Goal: Task Accomplishment & Management: Manage account settings

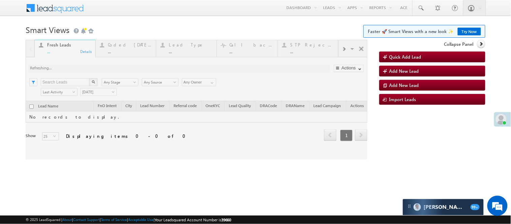
click at [138, 50] on div at bounding box center [197, 100] width 342 height 120
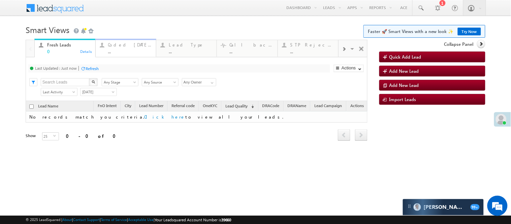
click at [145, 47] on div "Coded Today ..." at bounding box center [130, 47] width 44 height 13
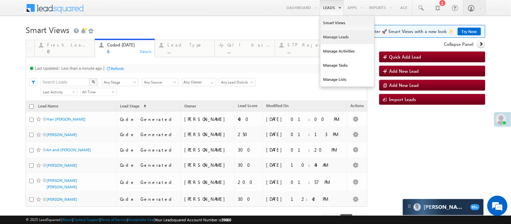
click at [337, 36] on link "Manage Leads" at bounding box center [347, 37] width 54 height 14
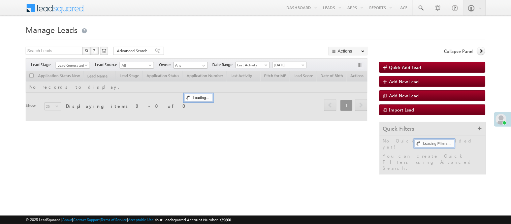
click at [77, 65] on span "Lead Generated" at bounding box center [72, 65] width 32 height 6
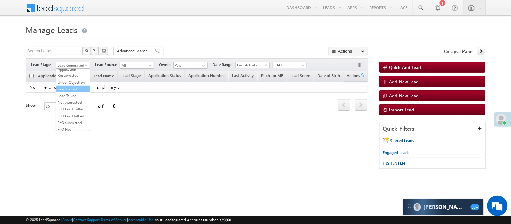
click at [75, 92] on link "Lead Called" at bounding box center [73, 89] width 34 height 6
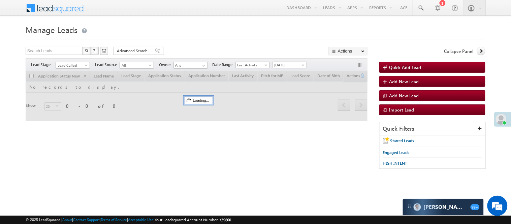
click at [234, 15] on div "Menu Nisha Anand Yadav Nisha .Yada v@ang elbro king. com Angel Broki" at bounding box center [255, 8] width 459 height 16
click at [78, 63] on span "Lead Called" at bounding box center [72, 65] width 32 height 6
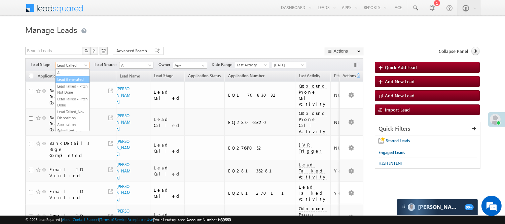
click at [76, 81] on link "Lead Generated" at bounding box center [73, 79] width 34 height 6
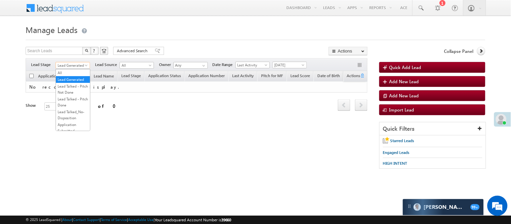
click at [68, 65] on span "Lead Generated" at bounding box center [72, 65] width 32 height 6
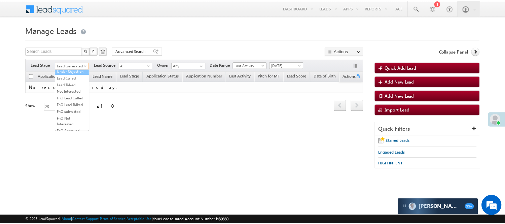
scroll to position [75, 0]
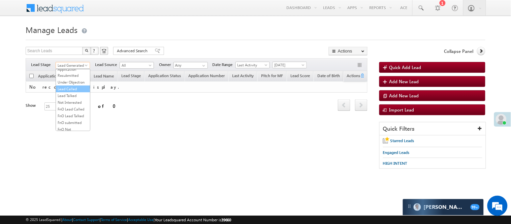
click at [80, 92] on link "Lead Called" at bounding box center [73, 89] width 34 height 6
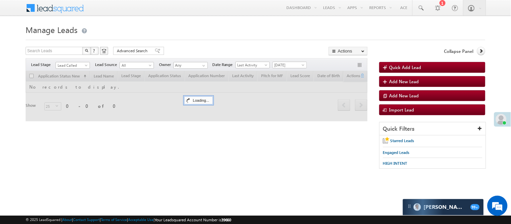
click at [210, 28] on h1 "Manage Leads" at bounding box center [255, 29] width 459 height 13
click at [74, 61] on div "Filters Lead Stage All Lead Generated Lead Talked - Pitch Not Done Lead Talked …" at bounding box center [197, 64] width 342 height 13
click at [75, 62] on span "Lead Called" at bounding box center [72, 65] width 32 height 6
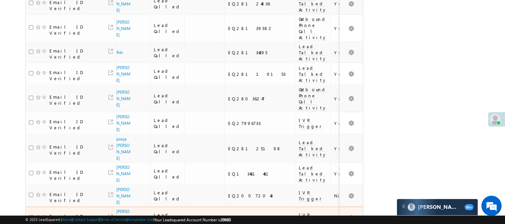
scroll to position [447, 0]
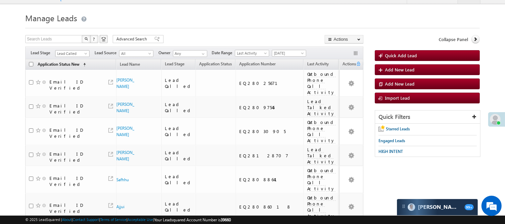
scroll to position [0, 0]
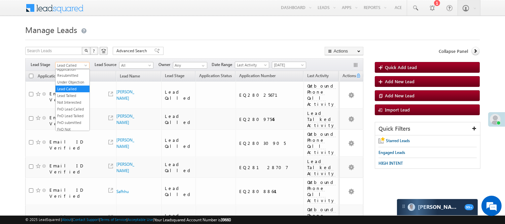
click at [81, 63] on span "Lead Called" at bounding box center [72, 65] width 32 height 6
click at [79, 80] on link "Lead Generated" at bounding box center [73, 79] width 34 height 6
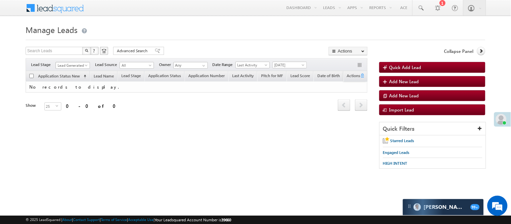
click at [83, 65] on span "Lead Generated" at bounding box center [72, 65] width 32 height 6
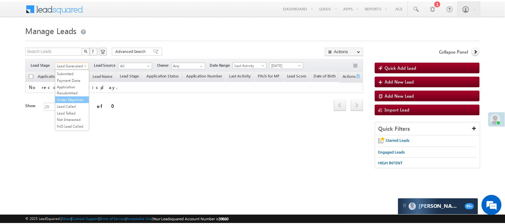
scroll to position [75, 0]
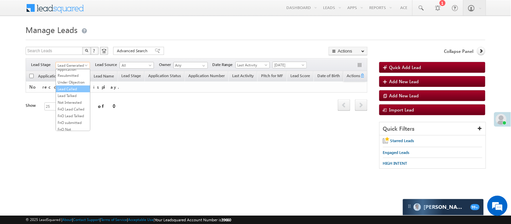
click at [76, 92] on link "Lead Called" at bounding box center [73, 89] width 34 height 6
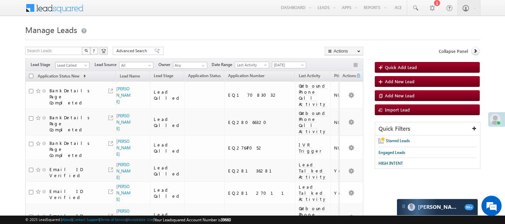
click at [78, 65] on span "Lead Called" at bounding box center [72, 65] width 32 height 6
click at [79, 99] on link "Lead Talked" at bounding box center [73, 96] width 34 height 6
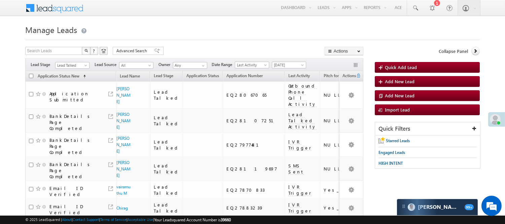
click at [81, 69] on div "Filters Lead Stage All Lead Generated Lead Talked - Pitch Not Done Lead Talked …" at bounding box center [194, 64] width 338 height 13
click at [82, 62] on link "Lead Talked" at bounding box center [72, 65] width 34 height 7
click at [76, 111] on link "Code Generated" at bounding box center [73, 114] width 34 height 6
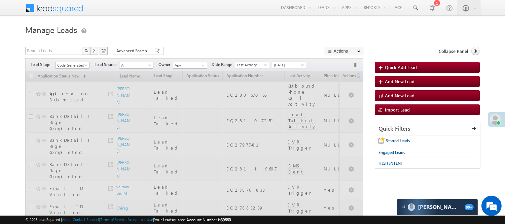
click at [220, 25] on h1 "Manage Leads" at bounding box center [252, 29] width 455 height 13
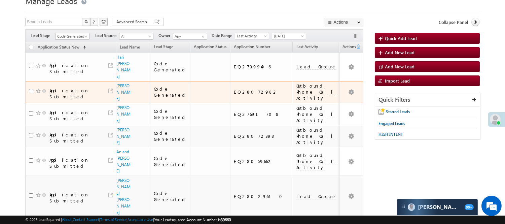
scroll to position [0, 0]
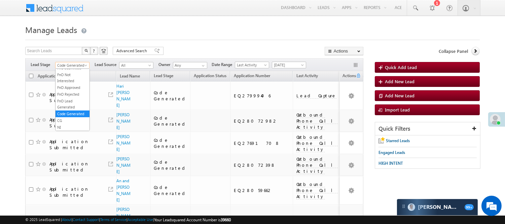
drag, startPoint x: 72, startPoint y: 68, endPoint x: 75, endPoint y: 67, distance: 3.8
click at [75, 67] on span "Code Generated" at bounding box center [72, 65] width 32 height 6
click at [76, 82] on link "Lead Generated" at bounding box center [73, 79] width 34 height 6
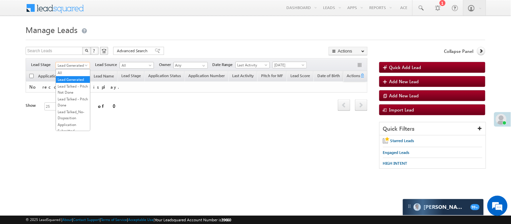
click at [68, 64] on span "Lead Generated" at bounding box center [72, 65] width 32 height 6
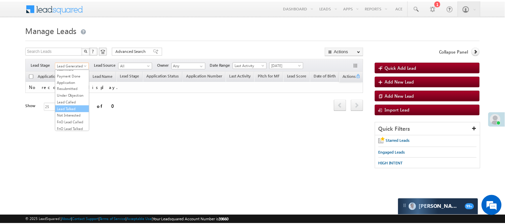
scroll to position [75, 0]
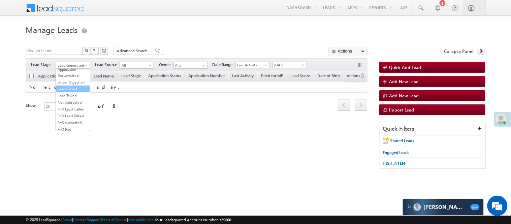
click at [74, 92] on link "Lead Called" at bounding box center [73, 89] width 34 height 6
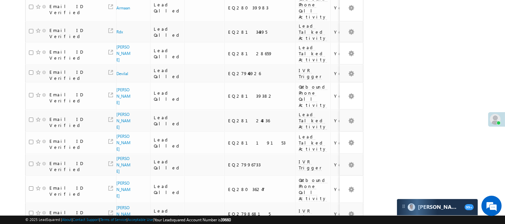
scroll to position [447, 0]
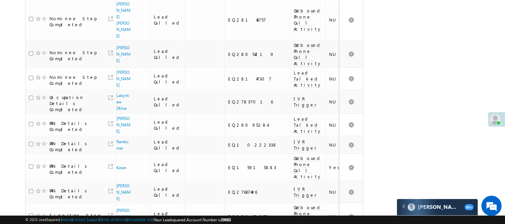
scroll to position [0, 0]
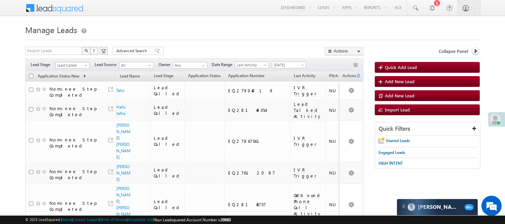
click at [79, 67] on span "Lead Called" at bounding box center [72, 65] width 32 height 6
click at [74, 82] on link "Lead Generated" at bounding box center [73, 79] width 34 height 6
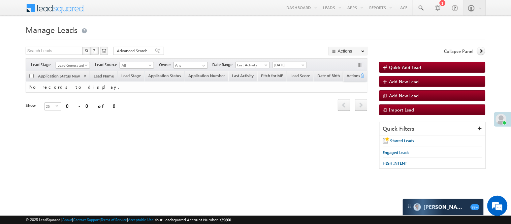
click at [78, 65] on span "Lead Generated" at bounding box center [72, 65] width 32 height 6
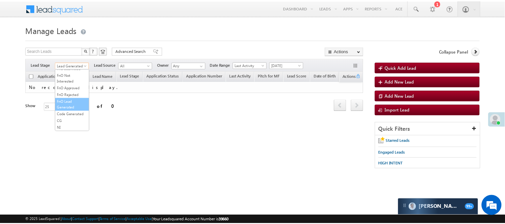
scroll to position [167, 0]
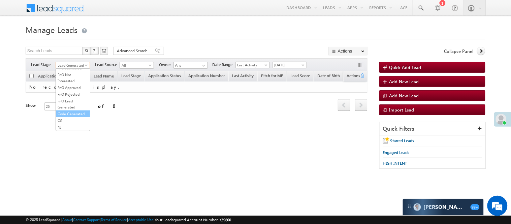
click at [68, 111] on link "Code Generated" at bounding box center [73, 114] width 34 height 6
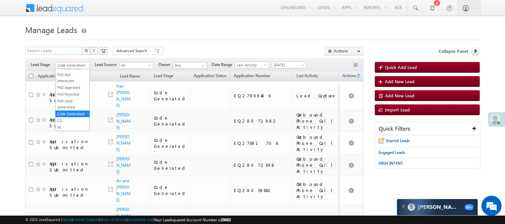
click at [73, 64] on span "Code Generated" at bounding box center [72, 65] width 32 height 6
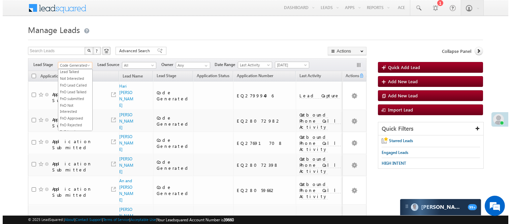
scroll to position [0, 0]
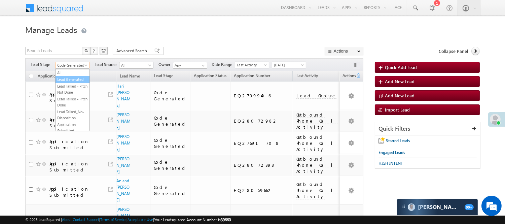
click at [79, 82] on link "Lead Generated" at bounding box center [73, 79] width 34 height 6
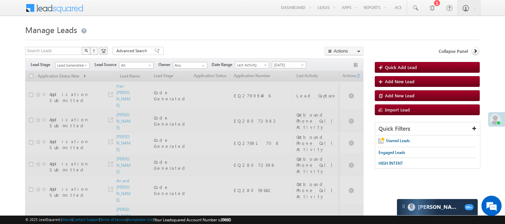
click at [165, 49] on div "Search Leads X ? 14 results found Advanced Search Advanced Search Advanced sear…" at bounding box center [194, 52] width 338 height 10
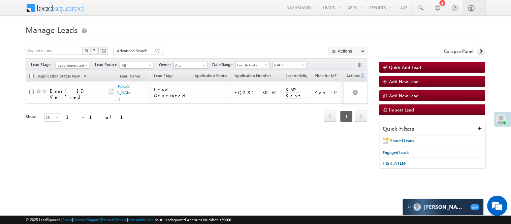
click at [63, 68] on span "Lead Generated" at bounding box center [72, 65] width 32 height 6
click at [127, 117] on div "Refresh first prev 1 next last 1 - 1 of 1" at bounding box center [197, 114] width 342 height 20
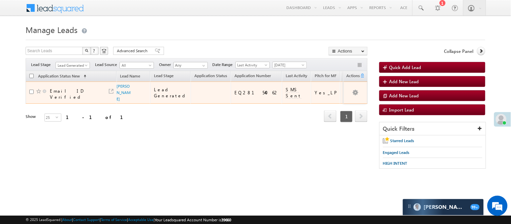
click at [123, 102] on span "Farhan Ahamad" at bounding box center [124, 92] width 15 height 19
click at [121, 98] on link "Farhan Ahamad" at bounding box center [124, 92] width 14 height 18
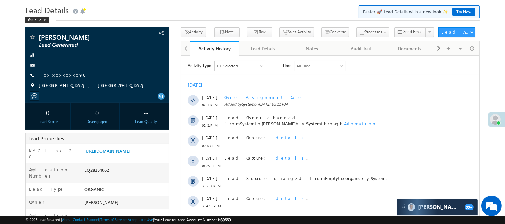
scroll to position [75, 0]
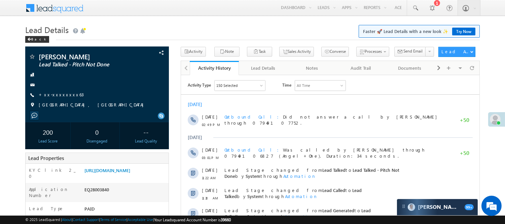
click at [174, 34] on h1 "Lead Details Faster 🚀 Lead Details with a new look ✨ Try Now" at bounding box center [252, 29] width 455 height 13
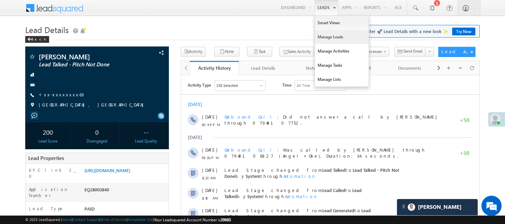
click at [327, 40] on link "Manage Leads" at bounding box center [342, 37] width 54 height 14
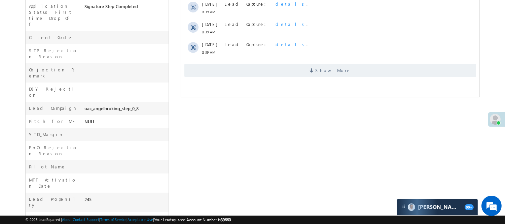
scroll to position [71, 0]
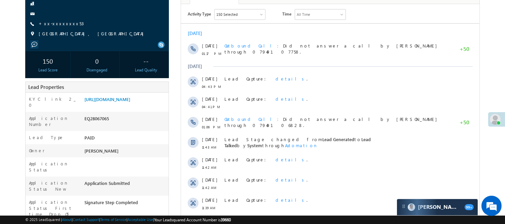
click at [482, 44] on body "Menu Nisha Anand Yadav Nisha .Yada v@ang elbro king. com" at bounding box center [252, 196] width 505 height 535
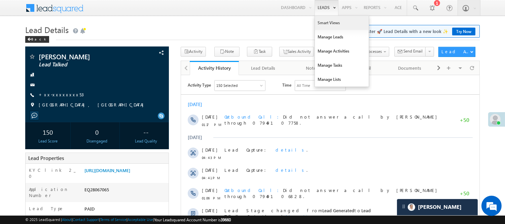
click at [319, 23] on link "Smart Views" at bounding box center [342, 23] width 54 height 14
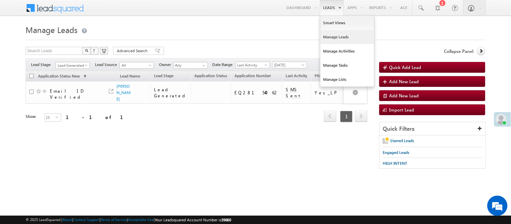
drag, startPoint x: 0, startPoint y: 0, endPoint x: 332, endPoint y: 38, distance: 333.7
click at [332, 38] on link "Manage Leads" at bounding box center [347, 37] width 54 height 14
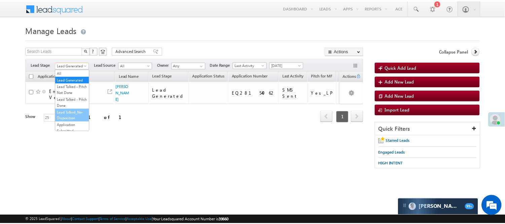
scroll to position [149, 0]
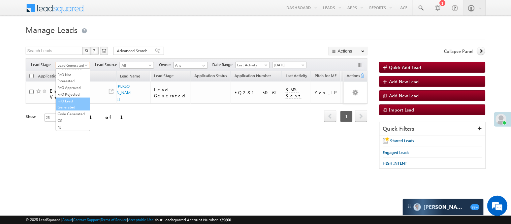
click at [67, 110] on link "FnO Lead Generated" at bounding box center [73, 104] width 34 height 12
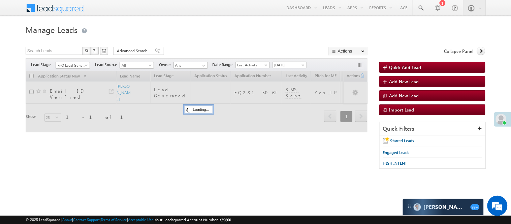
click at [71, 64] on span "FnO Lead Generated" at bounding box center [72, 65] width 32 height 6
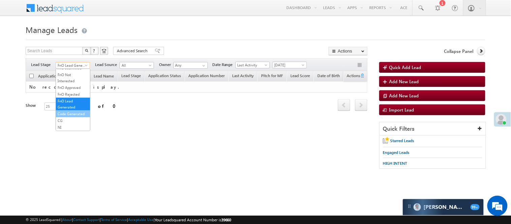
click at [66, 117] on link "Code Generated" at bounding box center [73, 114] width 34 height 6
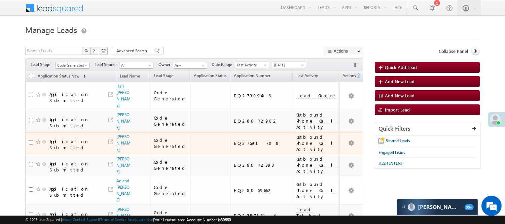
scroll to position [0, 0]
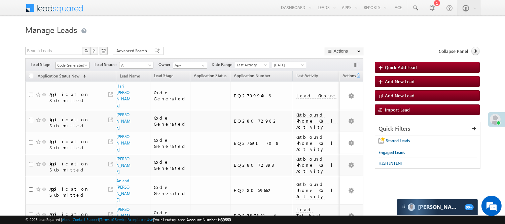
click at [67, 59] on div "Filters Lead Stage All Lead Generated Lead Talked - Pitch Not Done Lead Talked …" at bounding box center [194, 64] width 338 height 13
click at [75, 70] on div "Filters Lead Stage All Lead Generated Lead Talked - Pitch Not Done Lead Talked …" at bounding box center [194, 64] width 338 height 13
click at [80, 65] on span "Code Generated" at bounding box center [72, 65] width 32 height 6
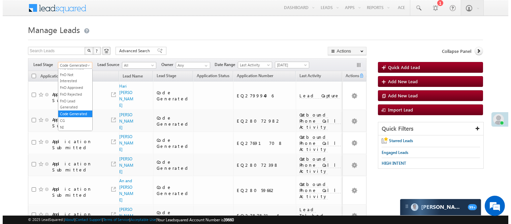
scroll to position [0, 0]
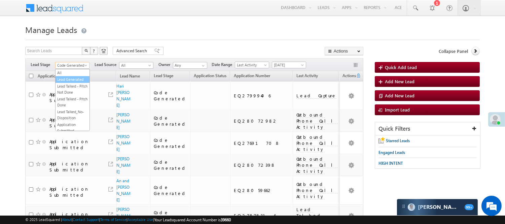
click at [72, 82] on link "Lead Generated" at bounding box center [73, 79] width 34 height 6
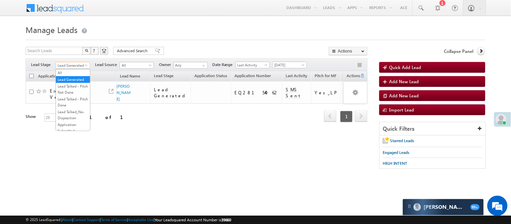
click at [77, 65] on span "Lead Generated" at bounding box center [72, 65] width 32 height 6
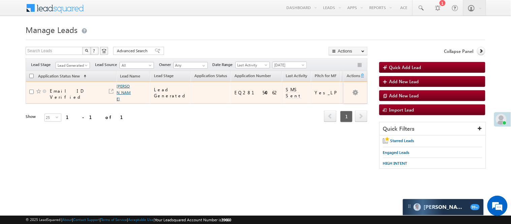
click at [124, 98] on link "Farhan Ahamad" at bounding box center [124, 92] width 14 height 18
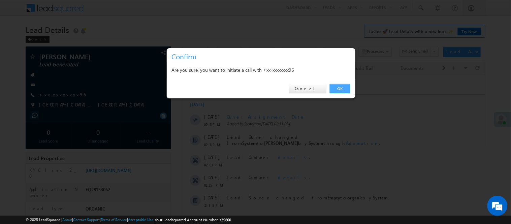
click at [340, 87] on link "OK" at bounding box center [340, 88] width 21 height 9
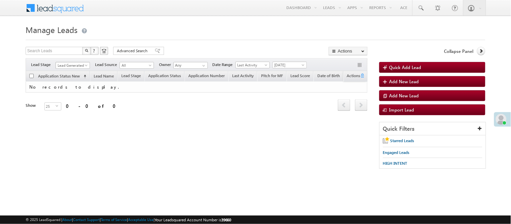
click at [76, 66] on span "Lead Generated" at bounding box center [72, 65] width 32 height 6
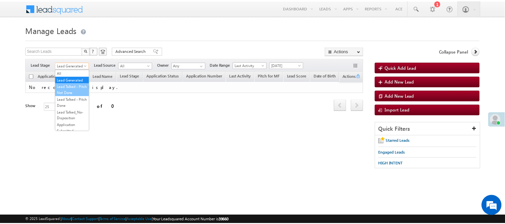
scroll to position [112, 0]
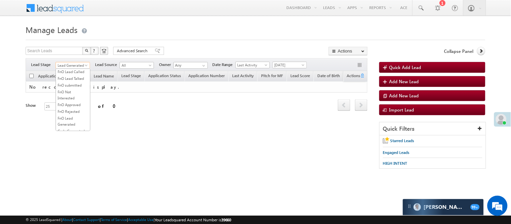
click at [78, 55] on link "Lead Called" at bounding box center [73, 51] width 34 height 6
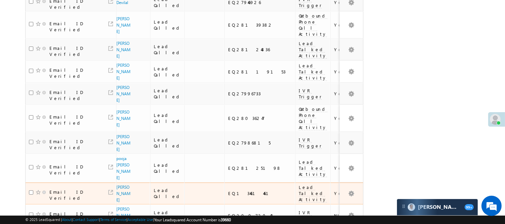
scroll to position [447, 0]
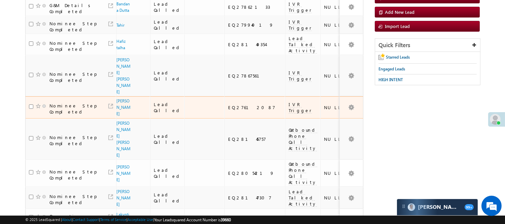
scroll to position [73, 0]
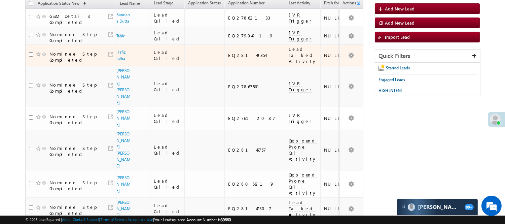
click at [234, 45] on td "EQ28149354" at bounding box center [255, 55] width 61 height 21
copy div "EQ28149354"
click at [122, 49] on link "Hafiz talha" at bounding box center [120, 54] width 9 height 11
click at [121, 49] on link "Hafiz talha" at bounding box center [120, 54] width 9 height 11
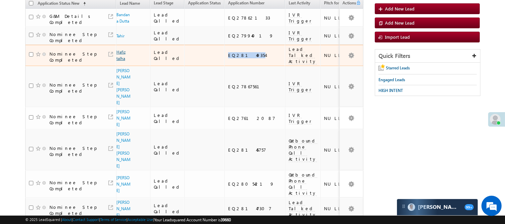
click at [121, 49] on link "Hafiz talha" at bounding box center [120, 54] width 9 height 11
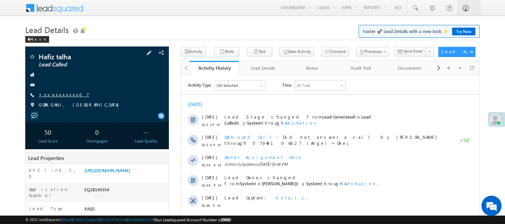
click at [58, 95] on link "+xx-xxxxxxxx07" at bounding box center [64, 95] width 50 height 6
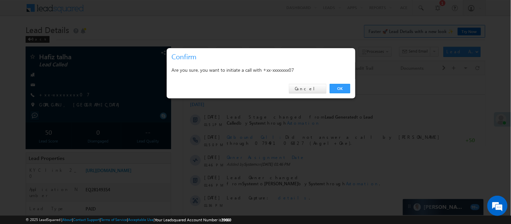
click at [355, 81] on div "× Confirm Are you sure, you want to initiate a call with +xx-xxxxxxxx07 OK Canc…" at bounding box center [260, 73] width 189 height 51
click at [345, 85] on link "OK" at bounding box center [340, 88] width 21 height 9
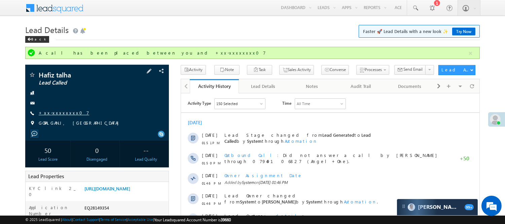
click at [49, 112] on link "+xx-xxxxxxxx07" at bounding box center [64, 113] width 50 height 6
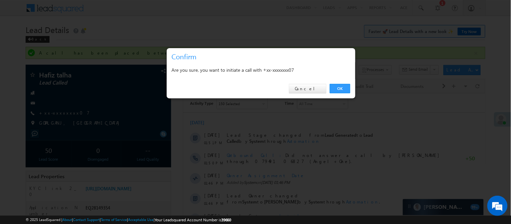
click at [60, 115] on div at bounding box center [255, 112] width 511 height 224
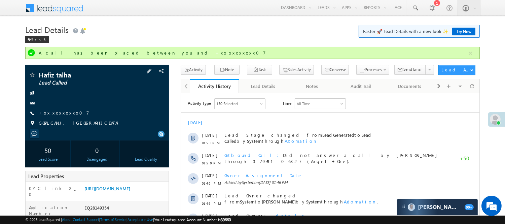
click at [57, 112] on link "+xx-xxxxxxxx07" at bounding box center [64, 113] width 50 height 6
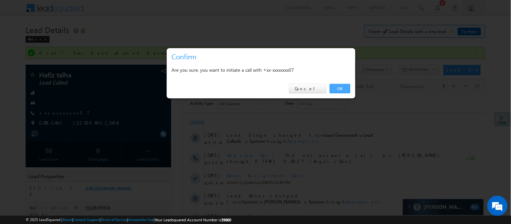
click at [337, 90] on link "OK" at bounding box center [340, 88] width 21 height 9
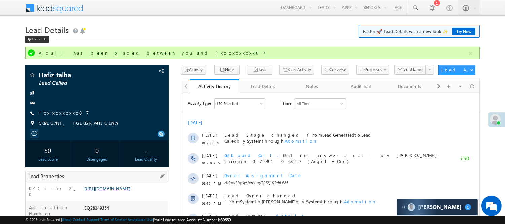
click at [130, 189] on link "https://angelbroking1-pk3em7sa.customui-test.leadsquared.com?leadId=57f18181-10…" at bounding box center [107, 188] width 46 height 6
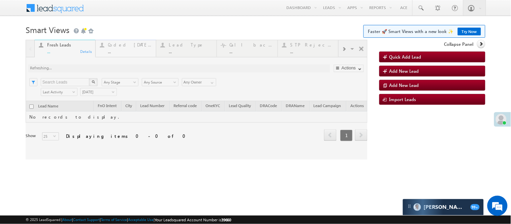
click at [126, 47] on div at bounding box center [197, 100] width 342 height 120
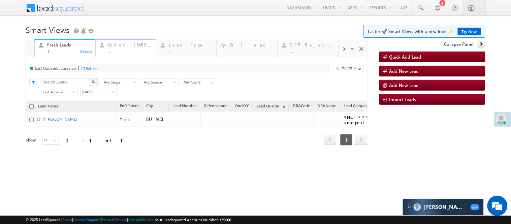
click at [125, 52] on div "..." at bounding box center [130, 51] width 44 height 5
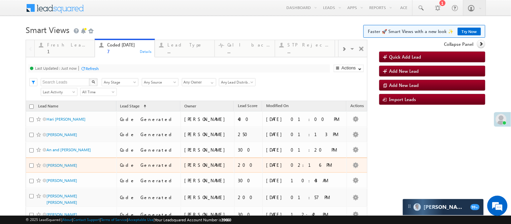
scroll to position [69, 0]
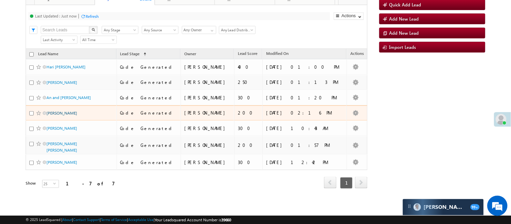
click at [61, 114] on link "Anand Kumar" at bounding box center [61, 112] width 31 height 5
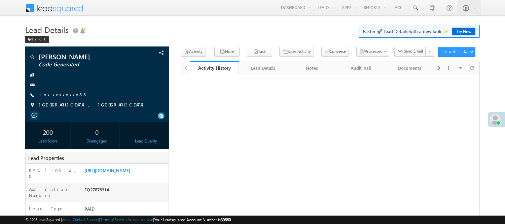
click at [93, 196] on div "EQ27878314" at bounding box center [126, 190] width 86 height 9
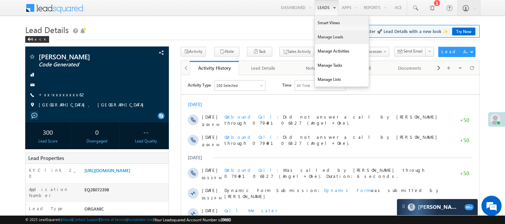
click at [332, 38] on link "Manage Leads" at bounding box center [342, 37] width 54 height 14
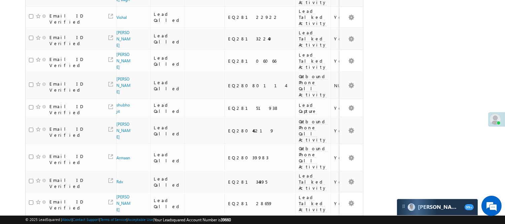
scroll to position [447, 0]
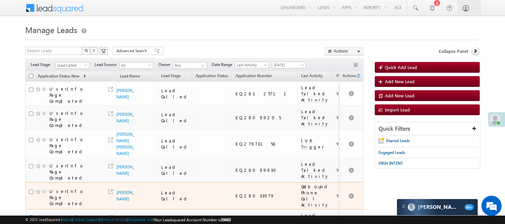
scroll to position [89, 0]
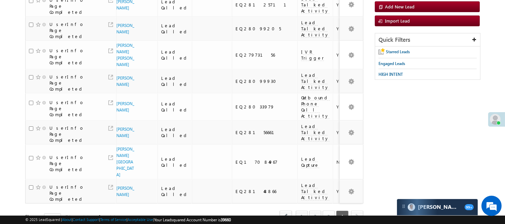
click at [327, 210] on link "3" at bounding box center [329, 215] width 12 height 11
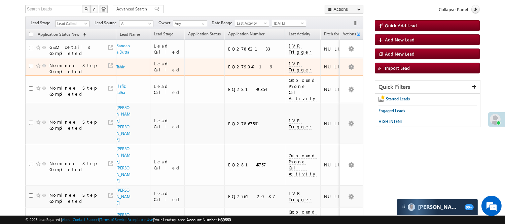
scroll to position [0, 0]
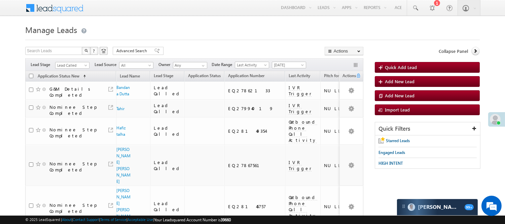
click at [74, 66] on span "Lead Called" at bounding box center [72, 65] width 32 height 6
click at [77, 82] on link "Lead Generated" at bounding box center [73, 79] width 34 height 6
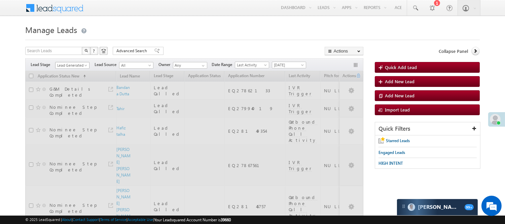
click at [76, 65] on span "Lead Generated" at bounding box center [72, 65] width 32 height 6
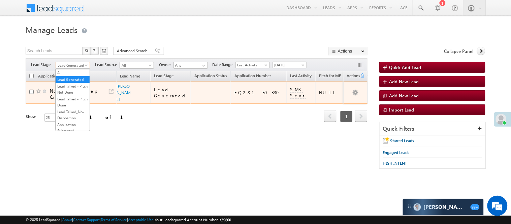
click at [115, 87] on td "Nominee Step Completed" at bounding box center [71, 92] width 91 height 22
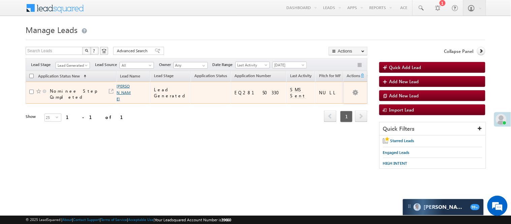
click at [123, 87] on link "hamender meena" at bounding box center [124, 92] width 14 height 18
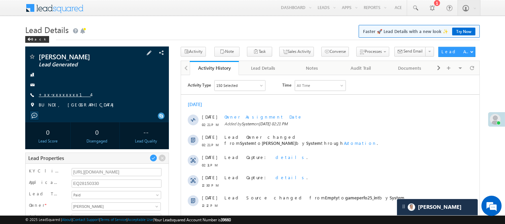
click at [57, 94] on link "+xx-xxxxxxxx14" at bounding box center [65, 95] width 52 height 6
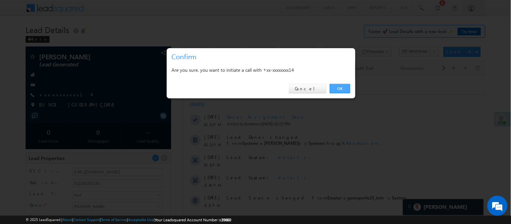
click at [334, 89] on link "OK" at bounding box center [340, 88] width 21 height 9
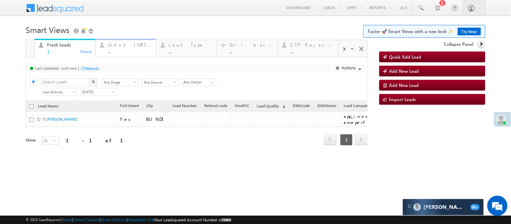
click at [119, 49] on div "..." at bounding box center [130, 51] width 44 height 5
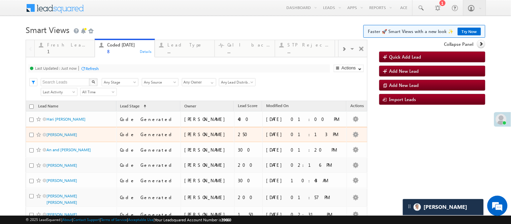
scroll to position [75, 0]
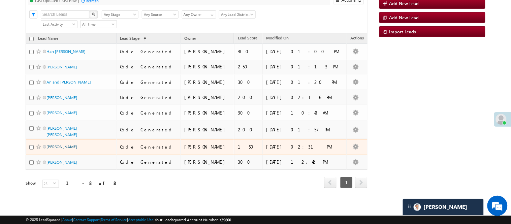
click at [61, 149] on link "Rajkumar Haldar" at bounding box center [61, 146] width 31 height 5
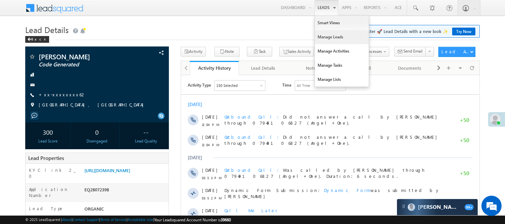
click at [327, 36] on link "Manage Leads" at bounding box center [342, 37] width 54 height 14
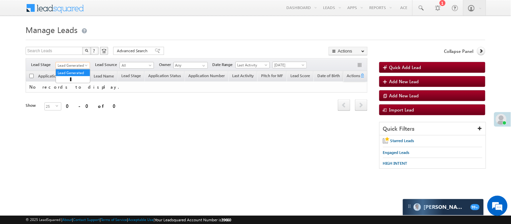
click at [76, 65] on span "Lead Generated" at bounding box center [72, 65] width 32 height 6
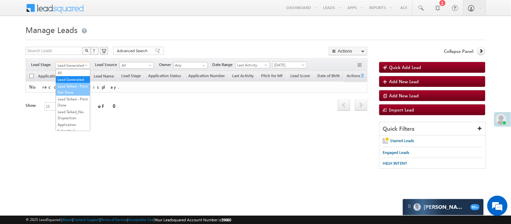
click at [82, 95] on link "Lead Talked - Pitch Not Done" at bounding box center [73, 89] width 34 height 12
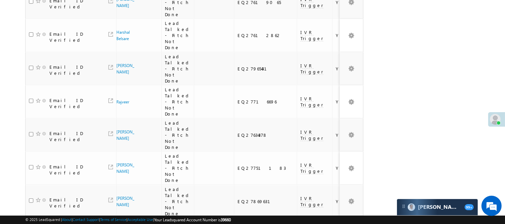
scroll to position [635, 0]
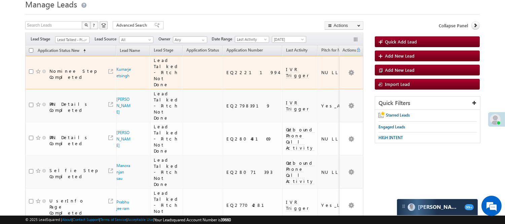
scroll to position [17, 0]
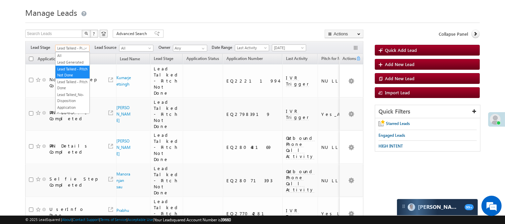
click at [84, 47] on span at bounding box center [86, 49] width 5 height 5
click at [81, 65] on link "Lead Generated" at bounding box center [73, 62] width 34 height 6
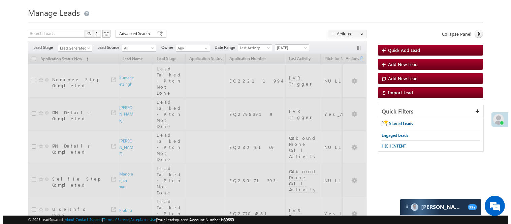
scroll to position [0, 0]
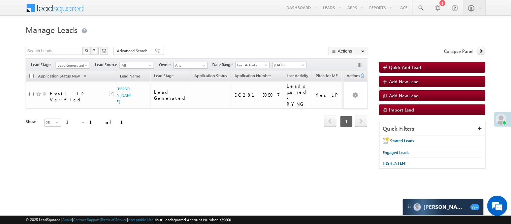
click at [77, 61] on div "Filters Lead Stage All Lead Generated Lead Talked - Pitch Not Done Lead Talked …" at bounding box center [197, 64] width 342 height 13
click at [75, 68] on span "Lead Generated" at bounding box center [72, 65] width 32 height 6
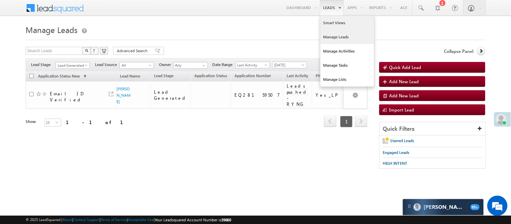
click at [341, 24] on link "Smart Views" at bounding box center [347, 23] width 54 height 14
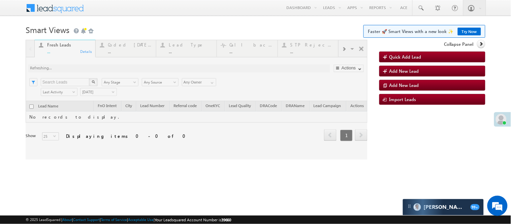
click at [130, 49] on div at bounding box center [197, 100] width 342 height 120
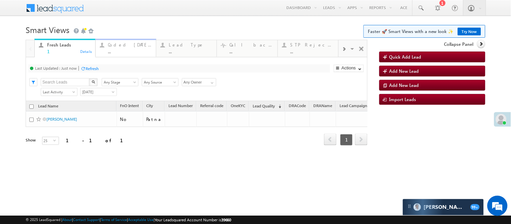
click at [132, 51] on div "..." at bounding box center [130, 51] width 44 height 5
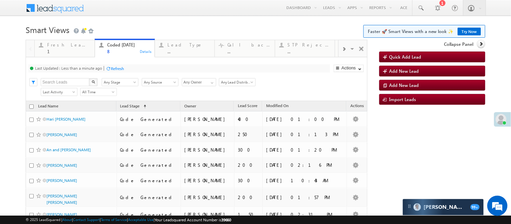
click at [141, 29] on h1 "Smart Views Getting Started Faster 🚀 Smart Views with a new look ✨ Try Now" at bounding box center [255, 29] width 459 height 13
click at [201, 26] on h1 "Smart Views Getting Started Faster 🚀 Smart Views with a new look ✨ Try Now" at bounding box center [255, 29] width 459 height 13
click at [135, 30] on h1 "Smart Views Getting Started Faster 🚀 Smart Views with a new look ✨ Try Now" at bounding box center [255, 29] width 459 height 13
click at [197, 34] on h1 "Smart Views Getting Started Faster 🚀 Smart Views with a new look ✨ Try Now" at bounding box center [255, 29] width 459 height 13
click at [169, 23] on h1 "Smart Views Getting Started Faster 🚀 Smart Views with a new look ✨ Try Now" at bounding box center [255, 29] width 459 height 13
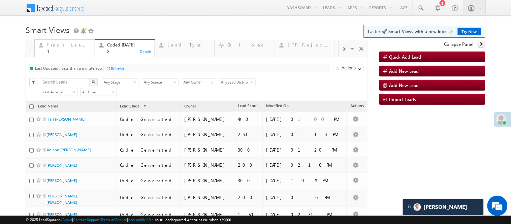
click at [60, 56] on link "Fresh Leads 1 Details" at bounding box center [64, 48] width 60 height 18
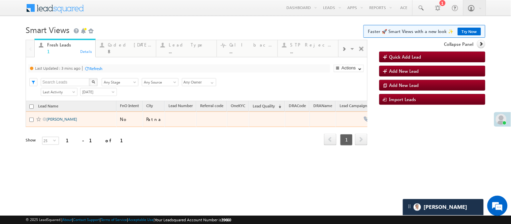
click at [60, 122] on link "Harsh Kumar" at bounding box center [61, 118] width 31 height 5
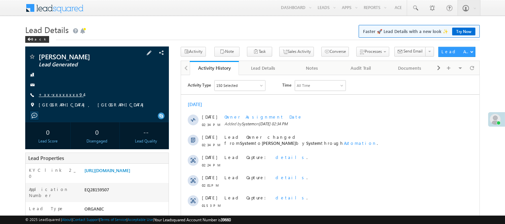
click at [60, 93] on link "+xx-xxxxxxxx94" at bounding box center [61, 95] width 45 height 6
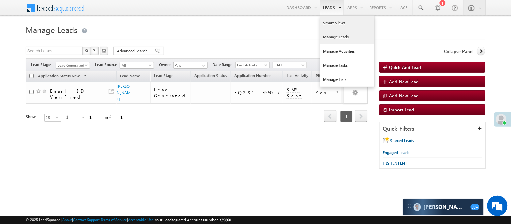
click at [335, 26] on link "Smart Views" at bounding box center [347, 23] width 54 height 14
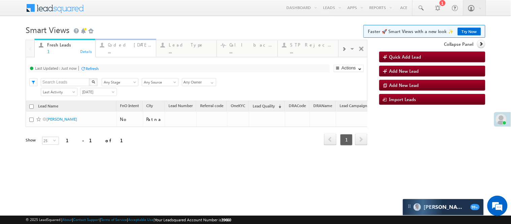
click at [120, 48] on div "Coded [DATE] ..." at bounding box center [130, 47] width 44 height 13
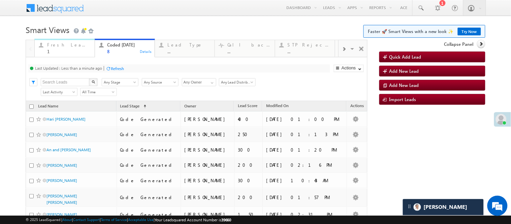
click at [73, 52] on div "1" at bounding box center [68, 51] width 43 height 5
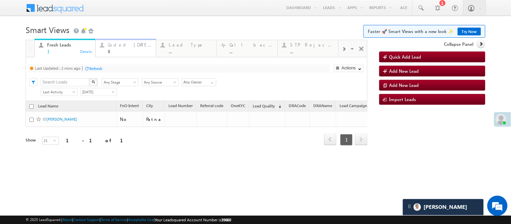
click at [146, 48] on div "Fresh Leads 1 Details Coded Today 8 Details Lead Type ... Details Call backs ..…" at bounding box center [197, 102] width 342 height 124
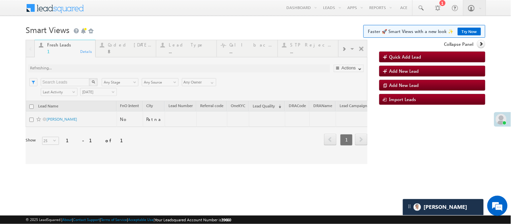
click at [133, 51] on div at bounding box center [197, 102] width 342 height 124
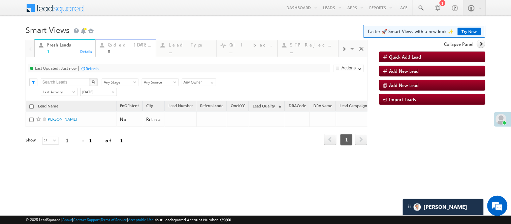
click at [123, 51] on div "8" at bounding box center [130, 51] width 44 height 5
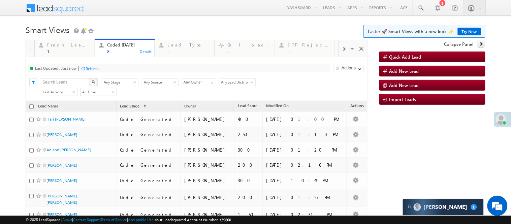
click at [129, 18] on body "Menu Nisha Anand Yadav Nisha .Yada v@ang elbro king. com" at bounding box center [255, 137] width 511 height 275
click at [136, 29] on h1 "Smart Views Getting Started Faster 🚀 Smart Views with a new look ✨ Try Now" at bounding box center [255, 29] width 459 height 13
click at [55, 53] on div "1" at bounding box center [68, 51] width 43 height 5
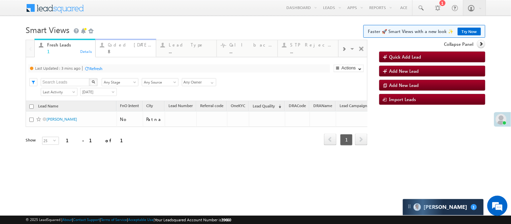
click at [108, 46] on div "Coded Today" at bounding box center [130, 44] width 44 height 5
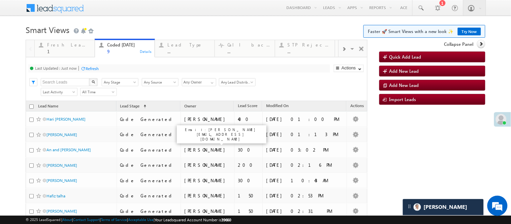
click at [179, 28] on h1 "Smart Views Getting Started Faster 🚀 Smart Views with a new look ✨ Try Now" at bounding box center [255, 29] width 459 height 13
click at [180, 28] on h1 "Smart Views Getting Started Faster 🚀 Smart Views with a new look ✨ Try Now" at bounding box center [255, 29] width 459 height 13
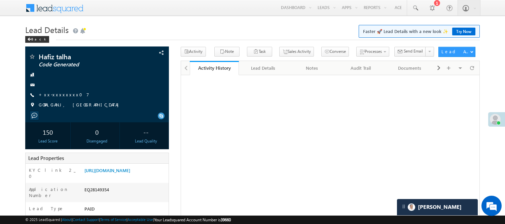
scroll to position [75, 0]
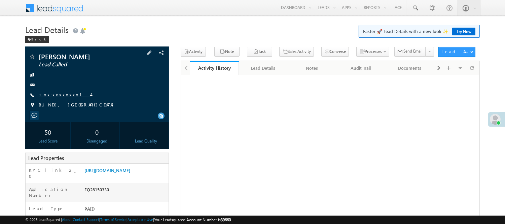
click at [59, 92] on link "+xx-xxxxxxxx14" at bounding box center [65, 95] width 52 height 6
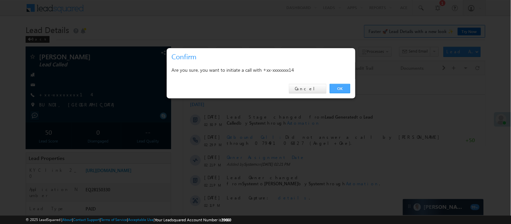
click at [339, 89] on link "OK" at bounding box center [340, 88] width 21 height 9
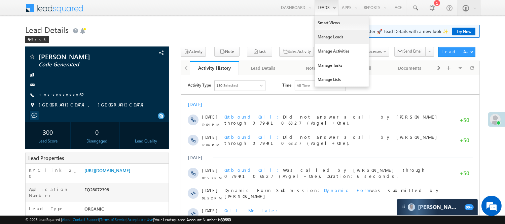
click at [344, 35] on link "Manage Leads" at bounding box center [342, 37] width 54 height 14
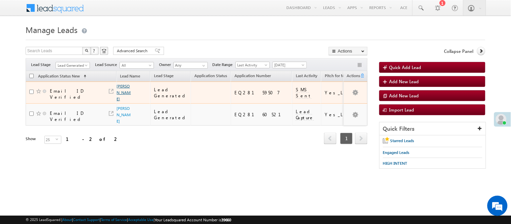
click at [118, 89] on link "[PERSON_NAME]" at bounding box center [124, 92] width 14 height 18
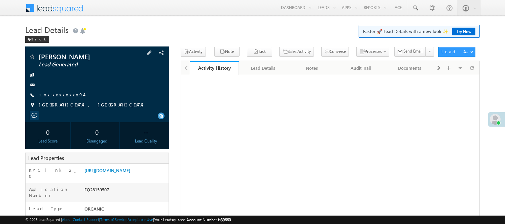
click at [58, 94] on link "+xx-xxxxxxxx94" at bounding box center [61, 95] width 45 height 6
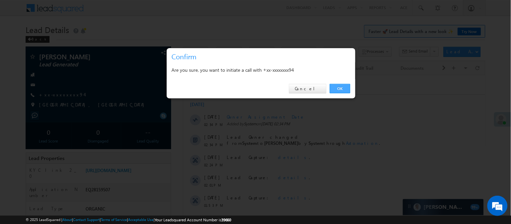
click at [338, 90] on link "OK" at bounding box center [340, 88] width 21 height 9
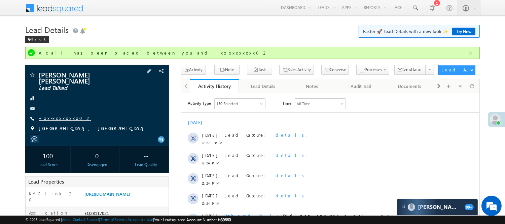
click at [59, 115] on link "+xx-xxxxxxxx02" at bounding box center [65, 118] width 53 height 6
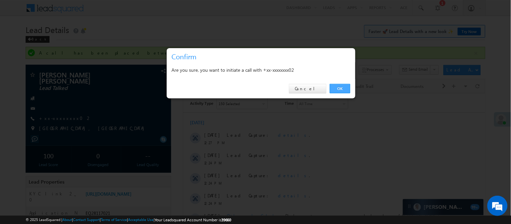
click at [338, 90] on link "OK" at bounding box center [340, 88] width 21 height 9
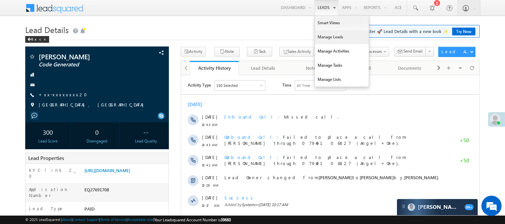
click at [336, 35] on link "Manage Leads" at bounding box center [342, 37] width 54 height 14
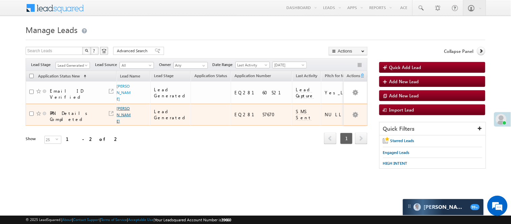
click at [124, 108] on link "Akash Tidke" at bounding box center [124, 115] width 14 height 18
click at [124, 110] on link "Akash Tidke" at bounding box center [124, 115] width 14 height 18
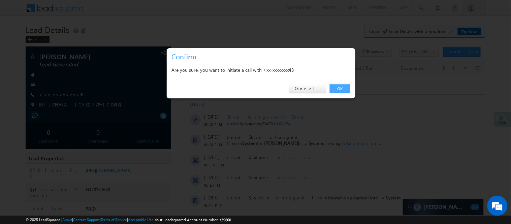
click at [339, 86] on link "OK" at bounding box center [340, 88] width 21 height 9
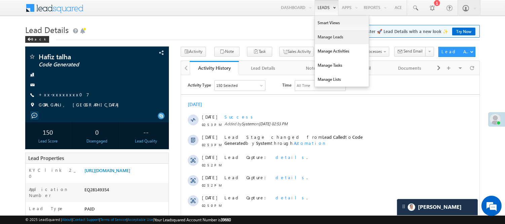
click at [336, 37] on link "Manage Leads" at bounding box center [342, 37] width 54 height 14
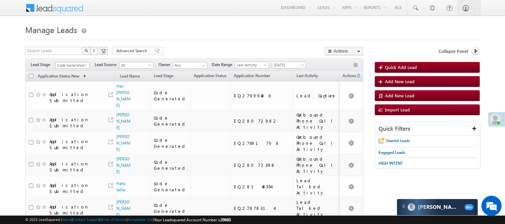
click at [67, 66] on span "Code Generated" at bounding box center [72, 65] width 32 height 6
click at [69, 81] on link "Lead Generated" at bounding box center [73, 79] width 34 height 6
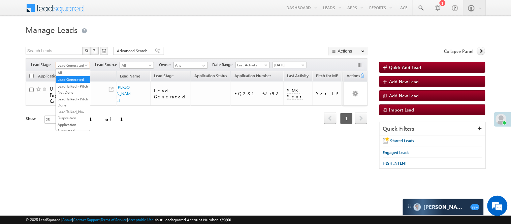
click at [68, 66] on span "Lead Generated" at bounding box center [72, 65] width 32 height 6
click at [67, 67] on span "Lead Generated" at bounding box center [72, 65] width 32 height 6
click at [69, 69] on div "Filters Lead Stage All Lead Generated Lead Talked - Pitch Not Done Lead Talked …" at bounding box center [197, 64] width 342 height 13
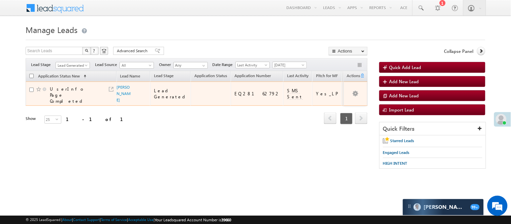
scroll to position [0, 0]
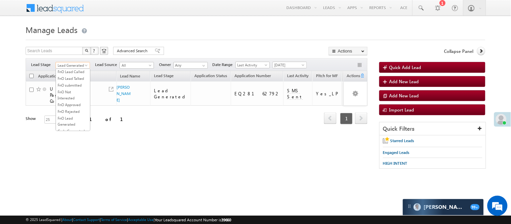
click at [70, 63] on span "Lead Generated" at bounding box center [72, 65] width 32 height 6
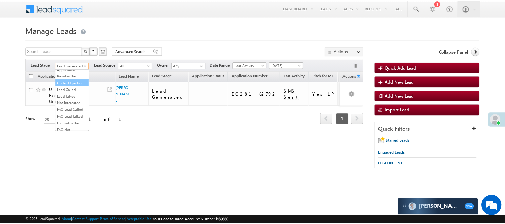
scroll to position [75, 0]
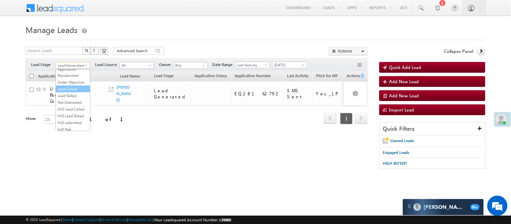
click at [83, 92] on link "Lead Called" at bounding box center [73, 89] width 34 height 6
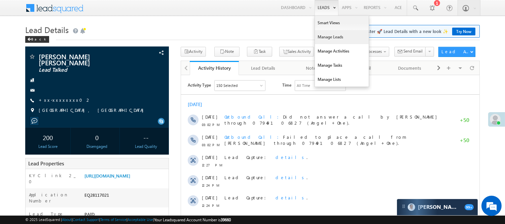
click at [331, 36] on link "Manage Leads" at bounding box center [342, 37] width 54 height 14
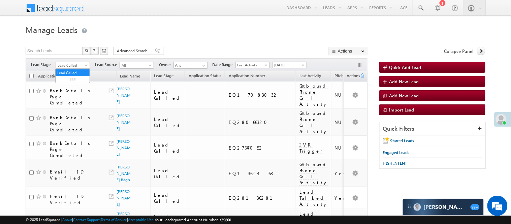
click at [82, 66] on span "Lead Called" at bounding box center [72, 65] width 32 height 6
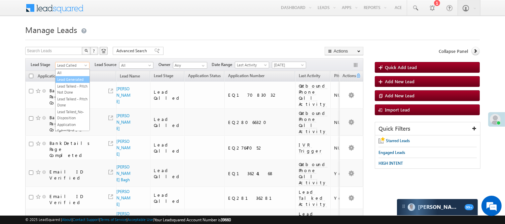
click at [63, 82] on link "Lead Generated" at bounding box center [73, 79] width 34 height 6
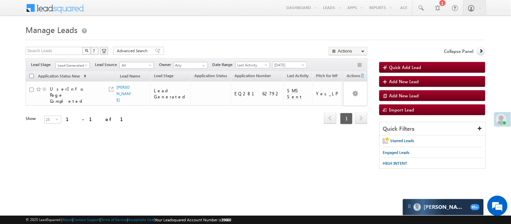
click at [78, 68] on span "Lead Generated" at bounding box center [72, 65] width 32 height 6
click at [74, 63] on span "Lead Generated" at bounding box center [72, 65] width 32 height 6
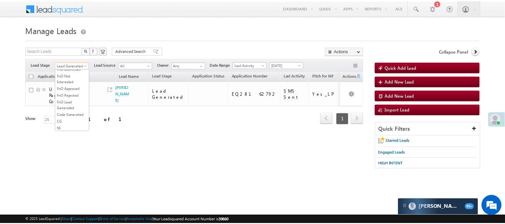
scroll to position [92, 0]
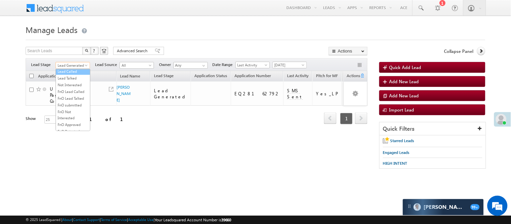
click at [68, 74] on link "Lead Called" at bounding box center [73, 71] width 34 height 6
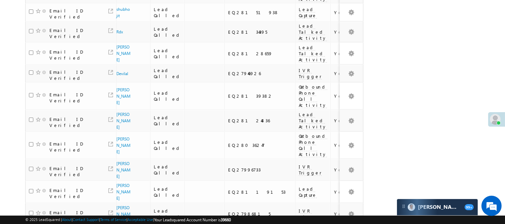
scroll to position [447, 0]
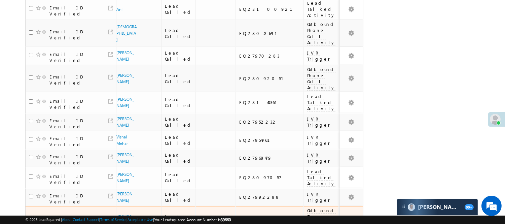
scroll to position [440, 0]
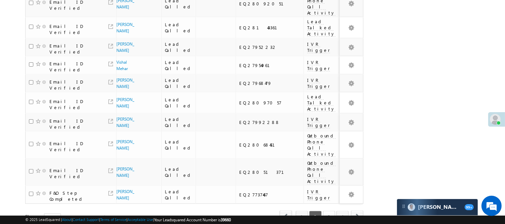
click at [331, 211] on link "3" at bounding box center [329, 216] width 12 height 11
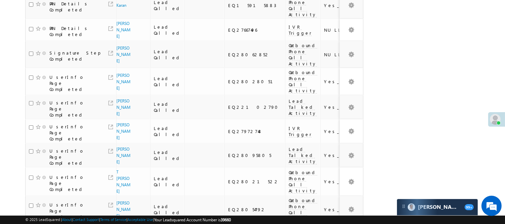
scroll to position [186, 0]
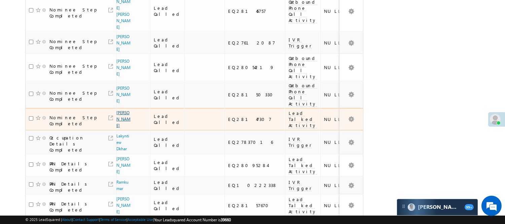
click at [119, 110] on link "[PERSON_NAME]" at bounding box center [123, 119] width 14 height 18
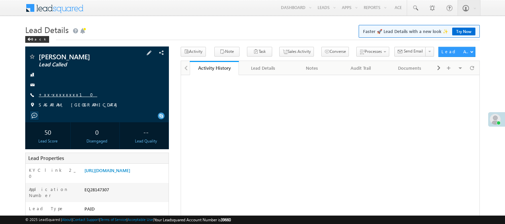
click at [58, 94] on link "+xx-xxxxxxxx10" at bounding box center [68, 95] width 59 height 6
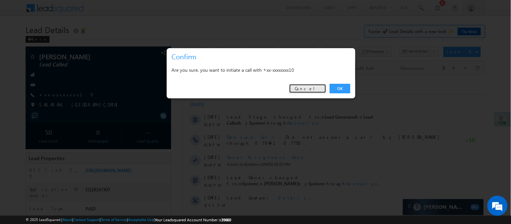
click at [311, 86] on link "Cancel" at bounding box center [307, 88] width 37 height 9
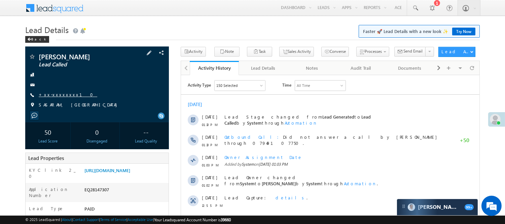
click at [45, 96] on link "+xx-xxxxxxxx10" at bounding box center [68, 95] width 59 height 6
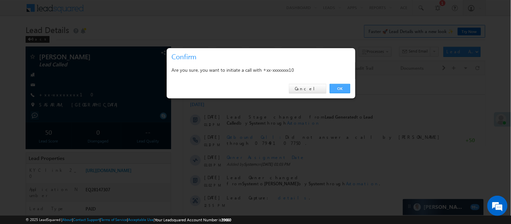
click at [343, 93] on link "OK" at bounding box center [340, 88] width 21 height 9
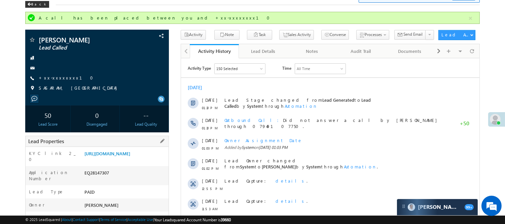
scroll to position [112, 0]
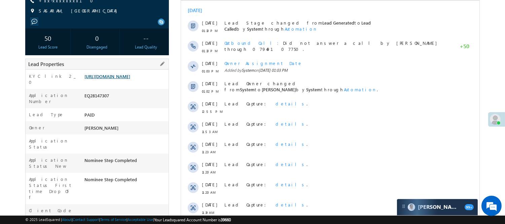
click at [130, 79] on link "https://angelbroking1-pk3em7sa.customui-test.leadsquared.com?leadId=2fb2db4c-d8…" at bounding box center [107, 76] width 46 height 6
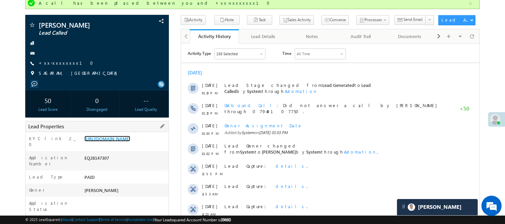
scroll to position [37, 0]
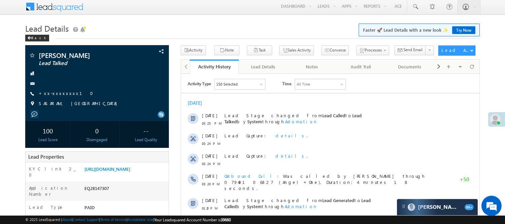
scroll to position [1, 0]
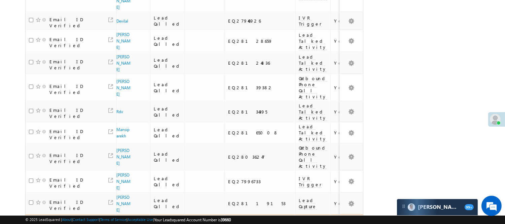
scroll to position [449, 0]
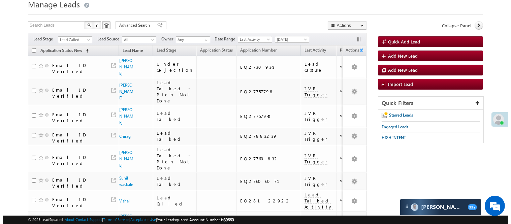
scroll to position [0, 0]
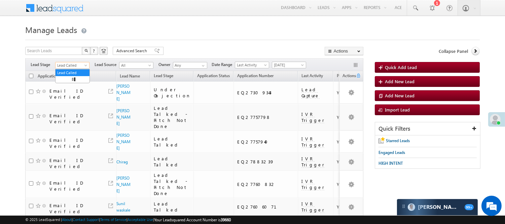
click at [75, 66] on span "Lead Called" at bounding box center [72, 65] width 32 height 6
click at [83, 90] on link "Lead Talked - Pitch Not Done" at bounding box center [73, 89] width 34 height 12
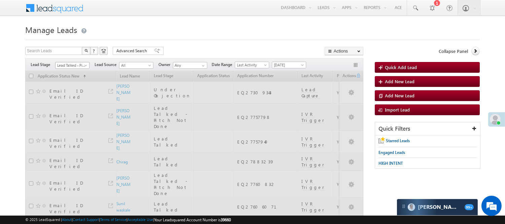
click at [81, 67] on span "Lead Talked - Pitch Not Done" at bounding box center [72, 65] width 32 height 6
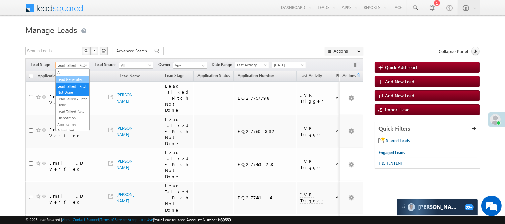
click at [74, 82] on link "Lead Generated" at bounding box center [73, 79] width 34 height 6
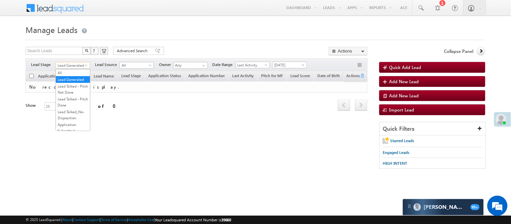
click at [79, 63] on span "Lead Generated" at bounding box center [72, 65] width 32 height 6
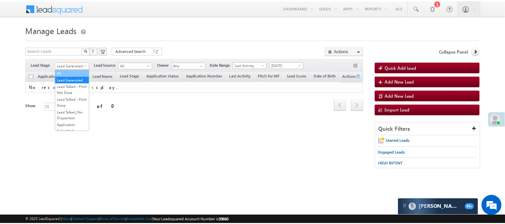
scroll to position [112, 0]
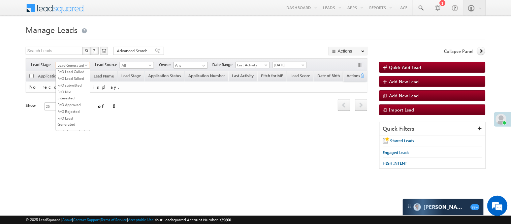
click at [76, 55] on link "Lead Called" at bounding box center [73, 51] width 34 height 6
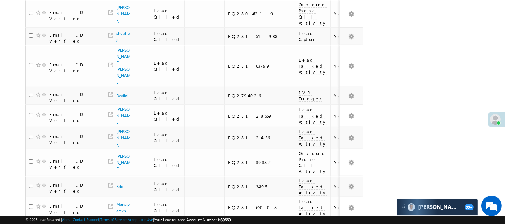
scroll to position [449, 0]
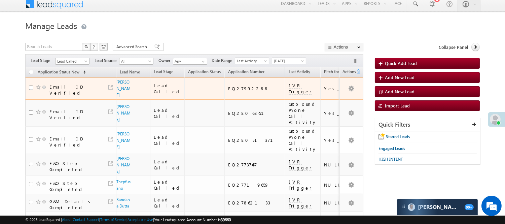
scroll to position [0, 0]
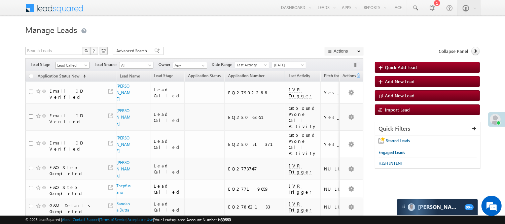
click at [76, 67] on span "Lead Called" at bounding box center [72, 65] width 32 height 6
click at [282, 87] on link "Yesterday" at bounding box center [291, 87] width 34 height 6
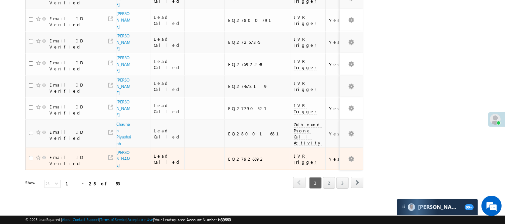
scroll to position [517, 0]
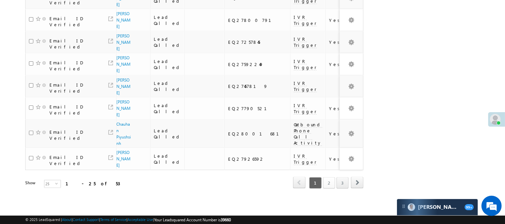
click at [325, 177] on link "2" at bounding box center [329, 182] width 12 height 11
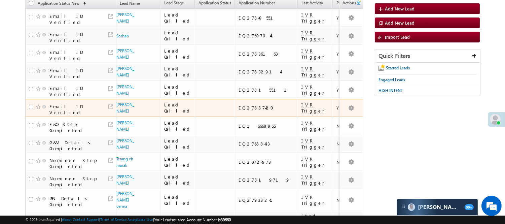
scroll to position [37, 0]
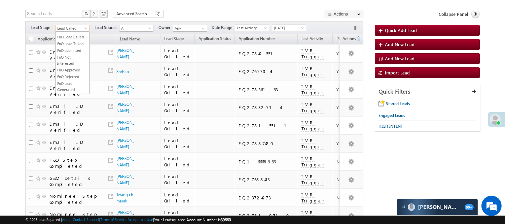
click at [72, 27] on span "Lead Called" at bounding box center [72, 28] width 32 height 6
click at [75, 27] on link "Lead Talked" at bounding box center [73, 24] width 34 height 6
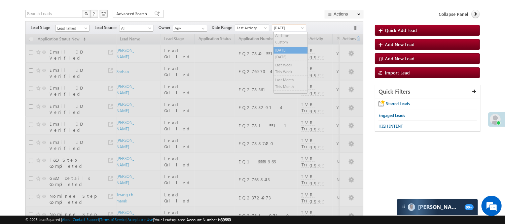
click at [279, 26] on span "Yesterday" at bounding box center [288, 28] width 32 height 6
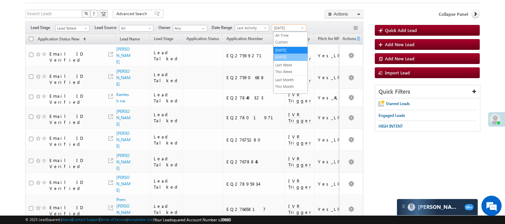
click at [287, 58] on link "Today" at bounding box center [291, 57] width 34 height 6
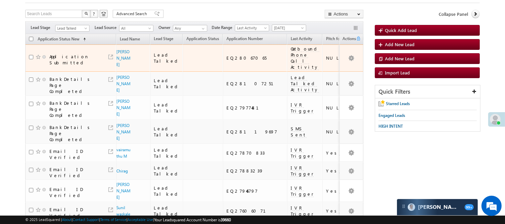
click at [227, 56] on div "EQ28067065" at bounding box center [256, 58] width 58 height 6
copy div "EQ28067065"
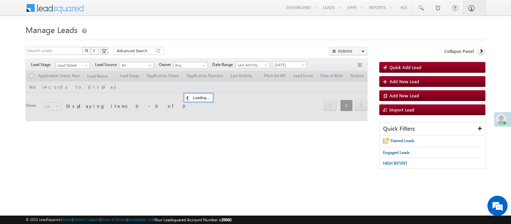
click at [86, 62] on span "Lead Talked" at bounding box center [73, 65] width 34 height 6
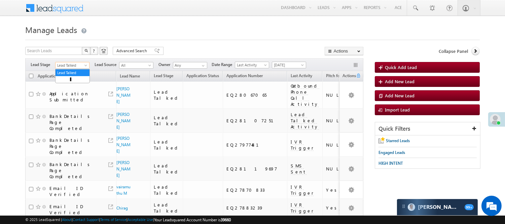
click at [75, 62] on span "Lead Talked" at bounding box center [72, 65] width 32 height 6
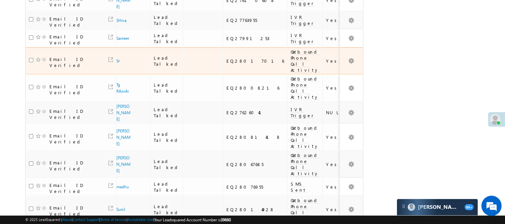
scroll to position [457, 0]
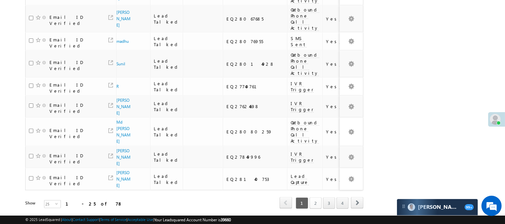
click at [318, 197] on link "2" at bounding box center [316, 202] width 12 height 11
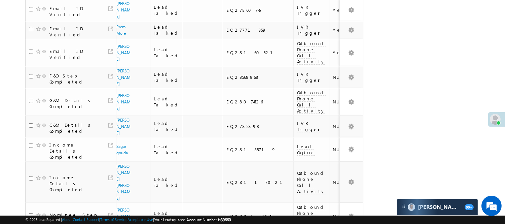
scroll to position [0, 0]
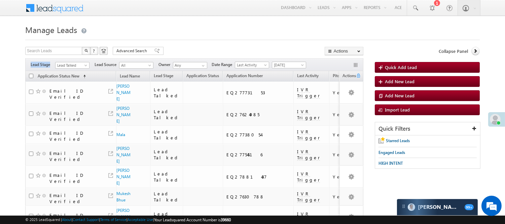
click at [81, 62] on div "Filters Lead Stage All Lead Generated Lead Talked - Pitch Not Done Lead Talked …" at bounding box center [194, 64] width 338 height 13
click at [81, 63] on span "Lead Talked" at bounding box center [72, 65] width 32 height 6
click at [74, 93] on link "Lead Talked - Pitch Not Done" at bounding box center [73, 89] width 34 height 12
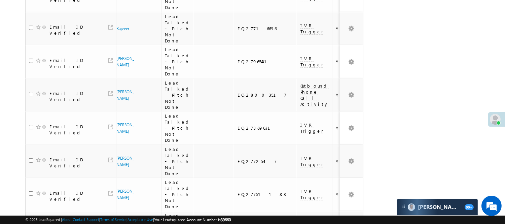
scroll to position [628, 0]
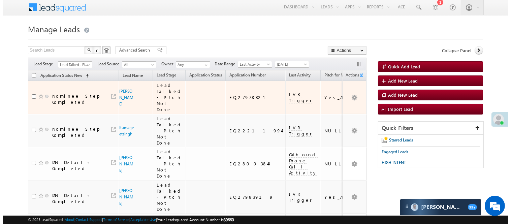
scroll to position [0, 0]
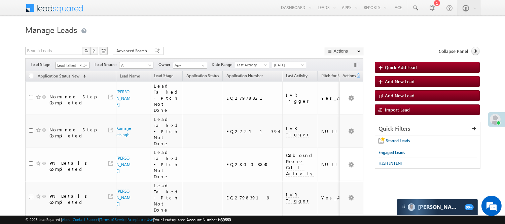
click at [78, 63] on span "Lead Talked - Pitch Not Done" at bounding box center [72, 65] width 32 height 6
click at [66, 82] on link "Lead Generated" at bounding box center [73, 79] width 34 height 6
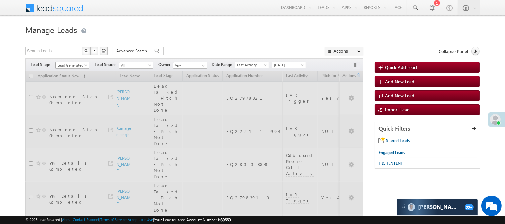
click at [88, 65] on span at bounding box center [86, 66] width 5 height 5
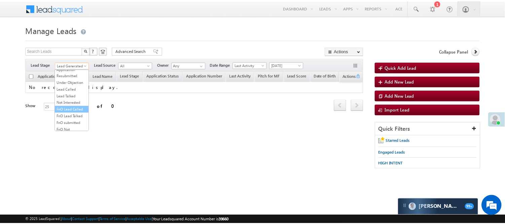
scroll to position [112, 0]
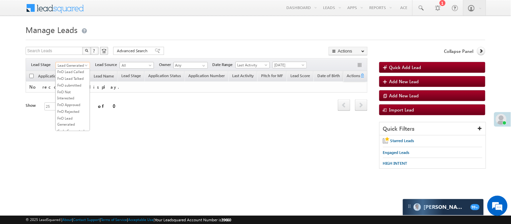
click at [68, 55] on link "Lead Called" at bounding box center [73, 51] width 34 height 6
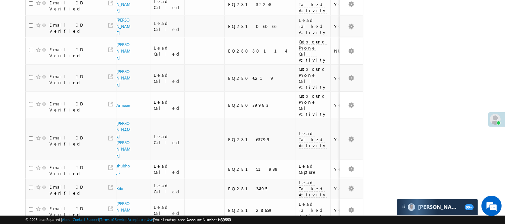
scroll to position [449, 0]
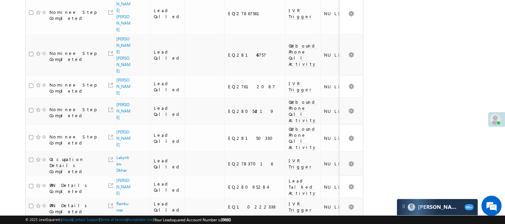
scroll to position [75, 0]
